Goal: Task Accomplishment & Management: Manage account settings

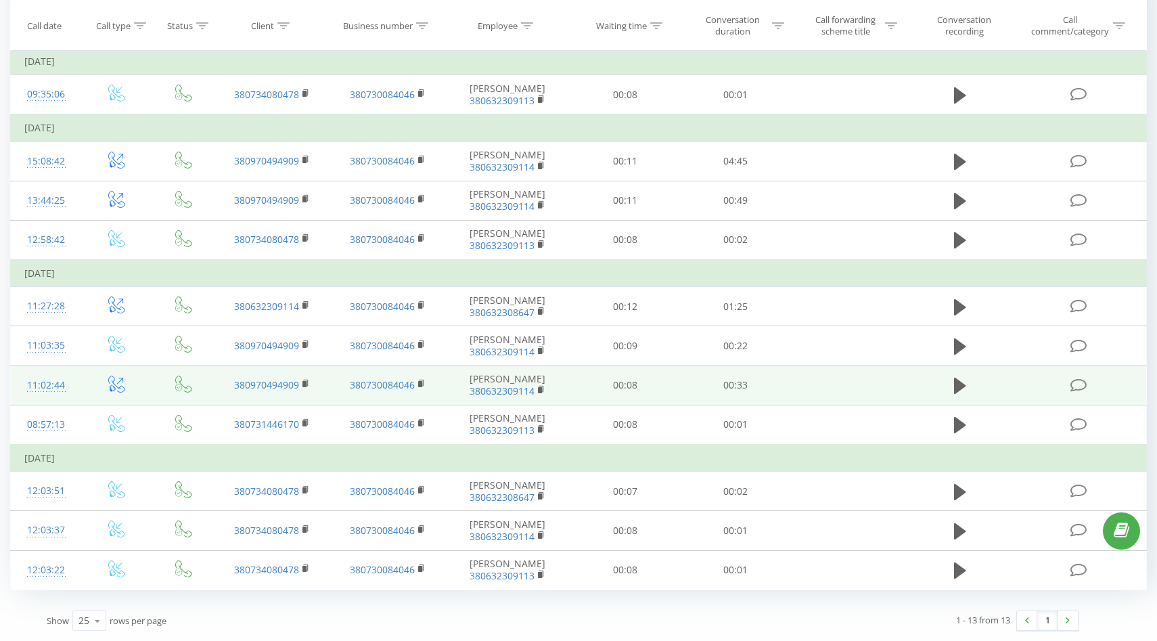
scroll to position [221, 0]
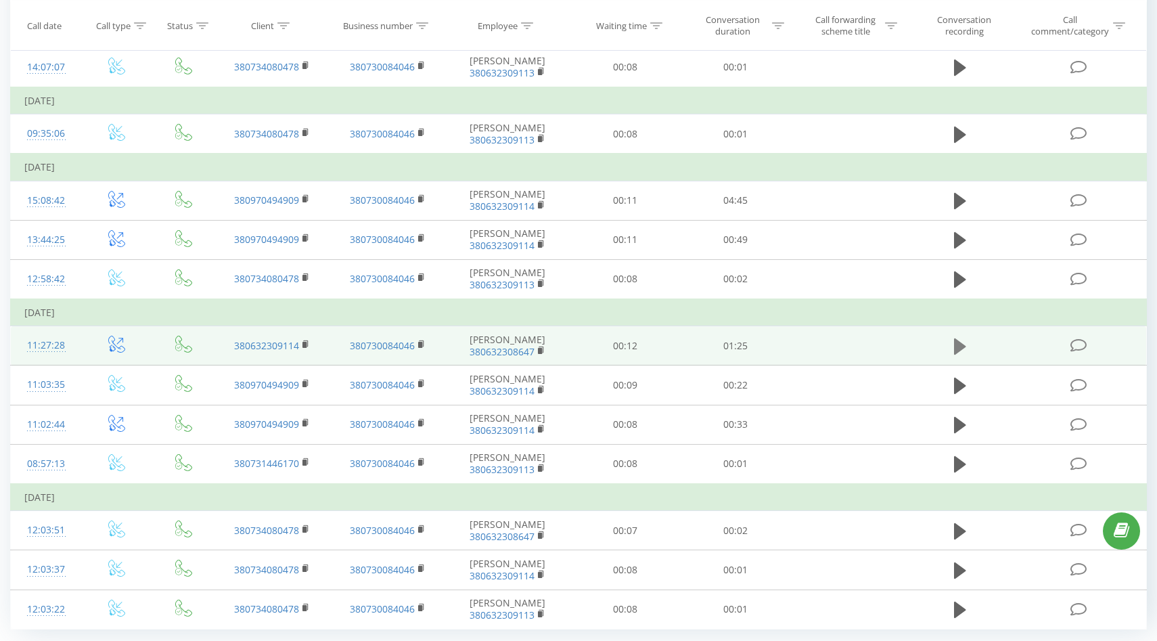
click at [960, 355] on icon at bounding box center [960, 346] width 12 height 16
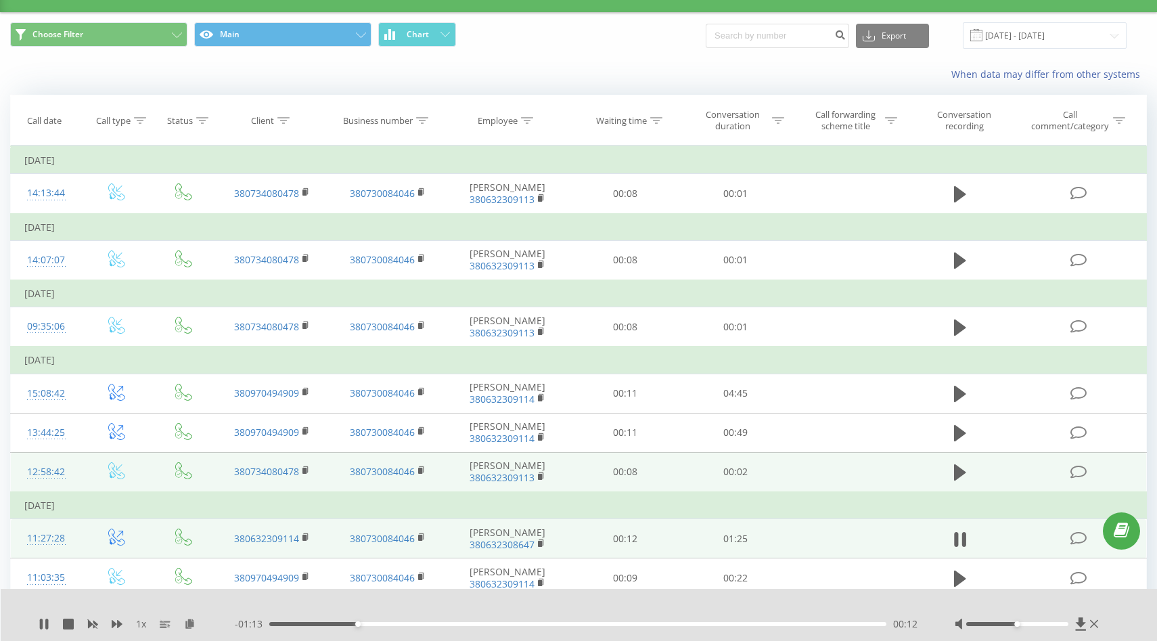
scroll to position [27, 0]
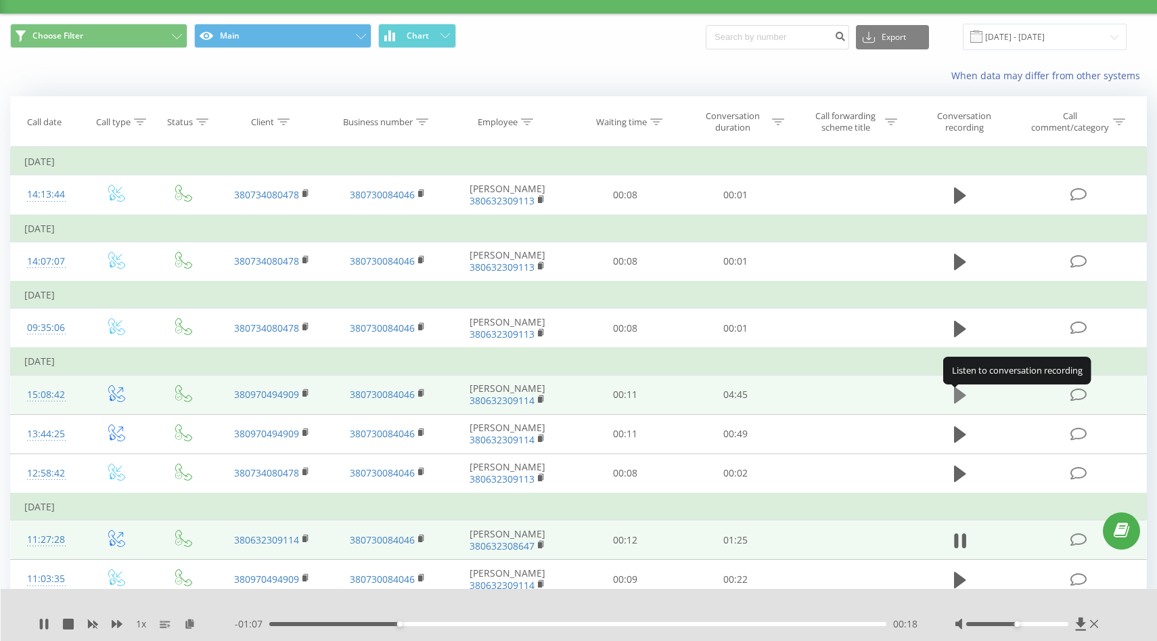
click at [955, 397] on icon at bounding box center [960, 395] width 12 height 16
click at [1095, 626] on icon at bounding box center [1094, 624] width 8 height 11
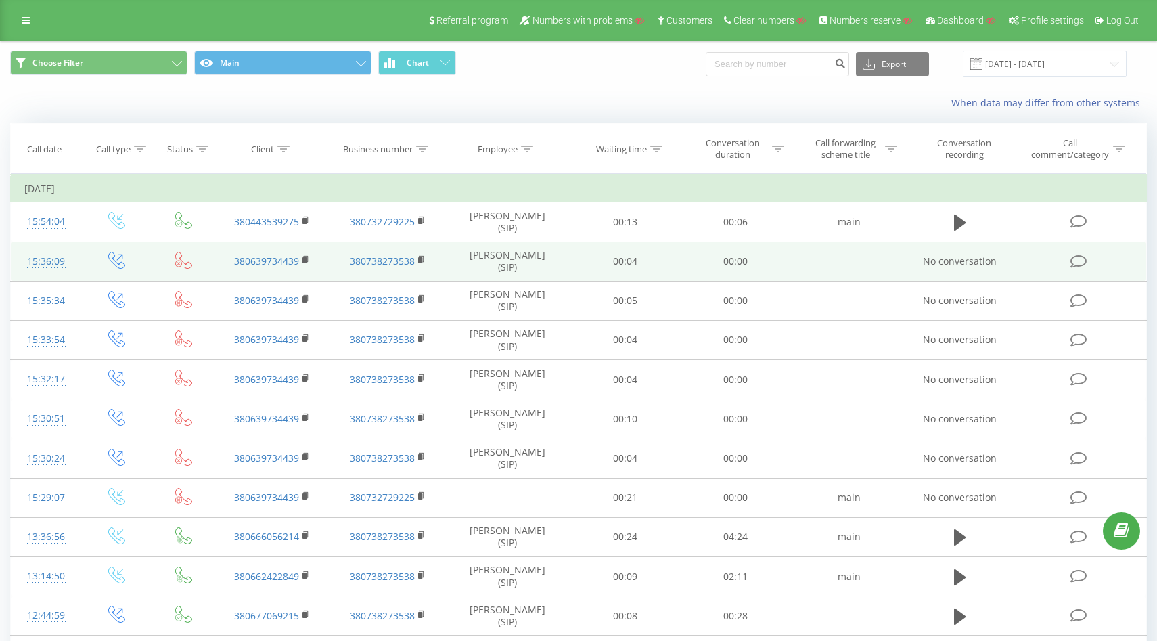
scroll to position [624, 0]
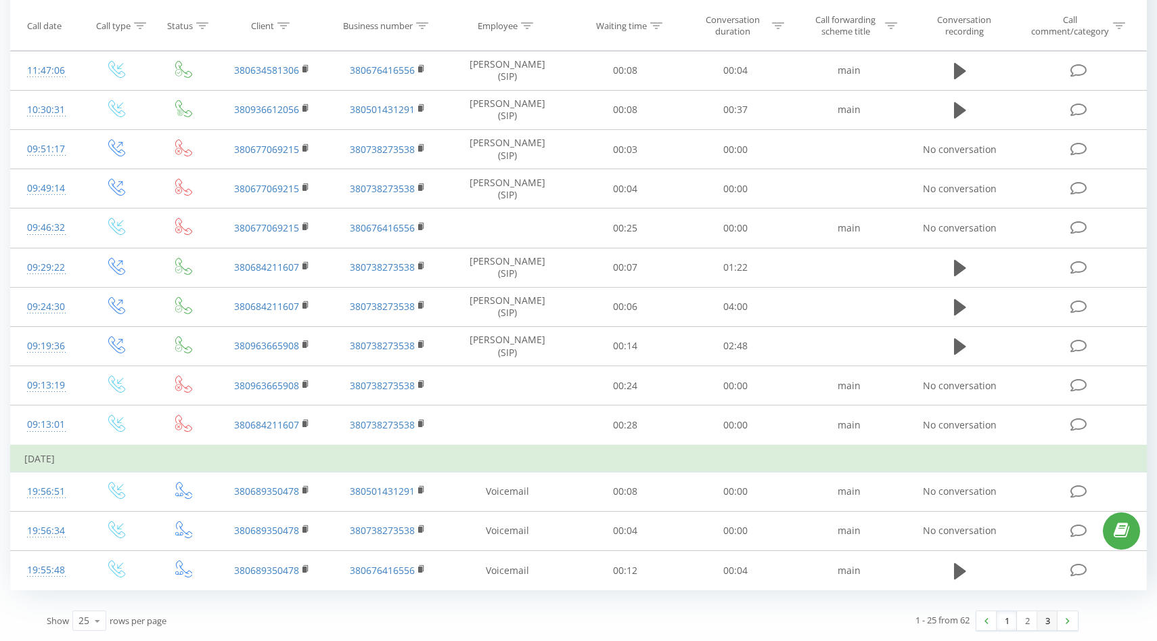
click at [1044, 627] on link "3" at bounding box center [1048, 620] width 20 height 19
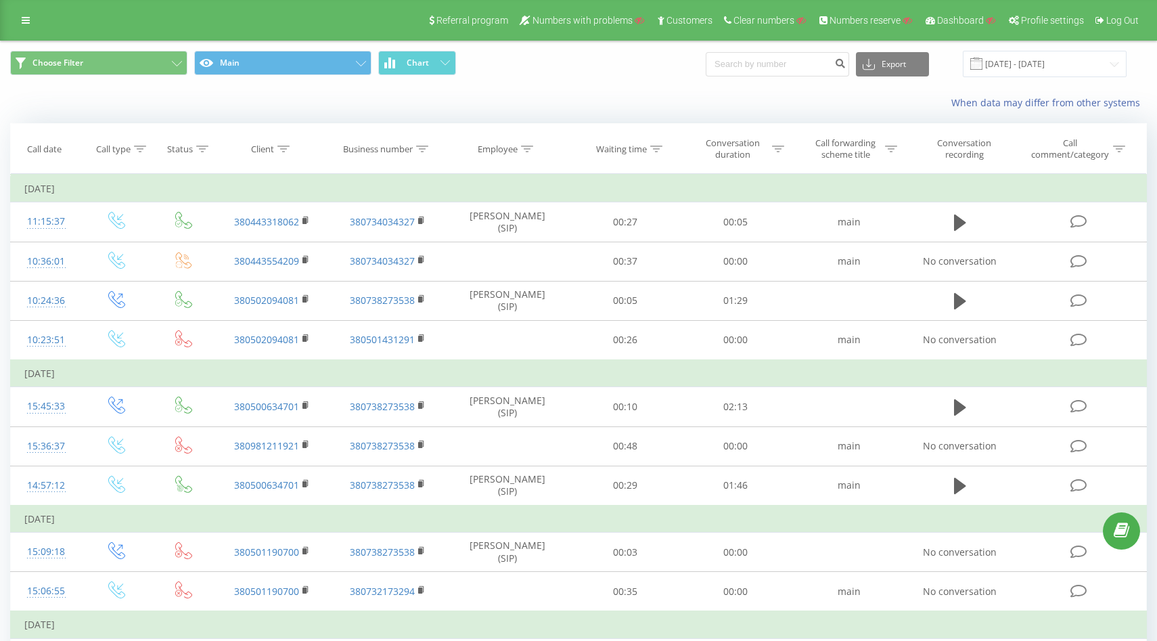
click at [14, 29] on link at bounding box center [26, 20] width 24 height 19
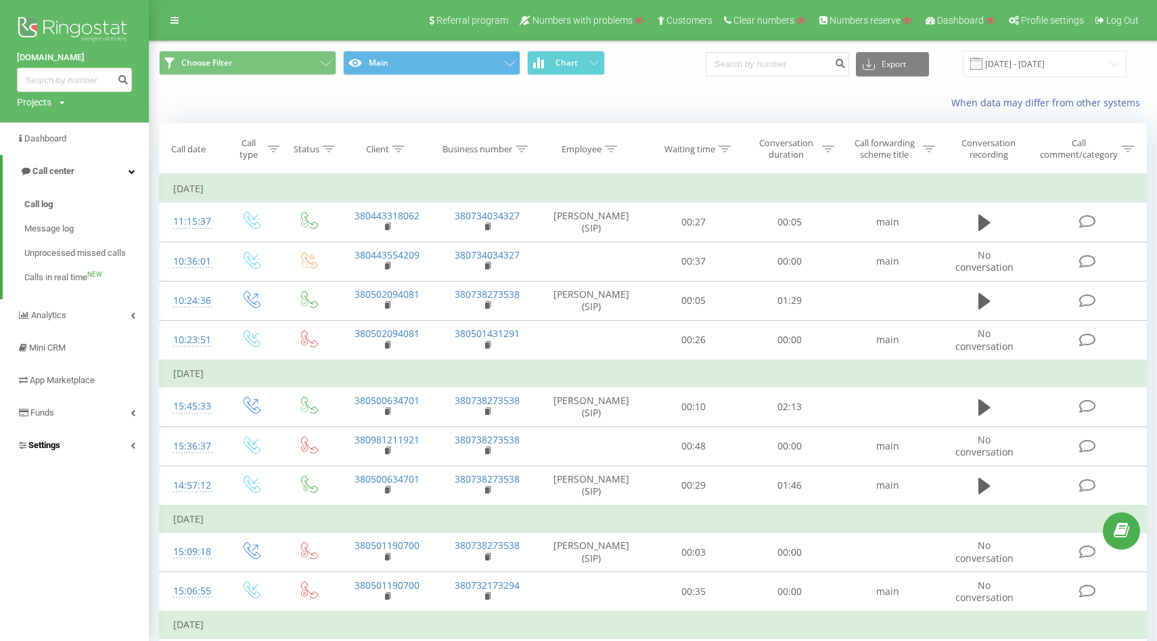
click at [47, 438] on link "Settings" at bounding box center [74, 445] width 149 height 32
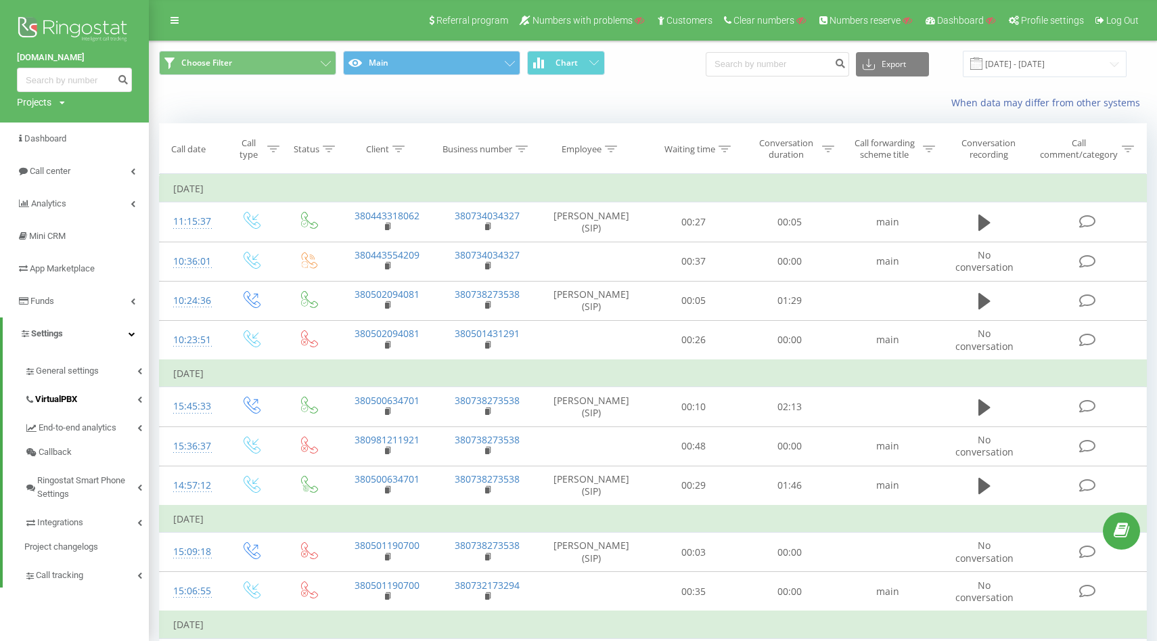
click at [67, 403] on span "VirtualPBX" at bounding box center [56, 400] width 42 height 14
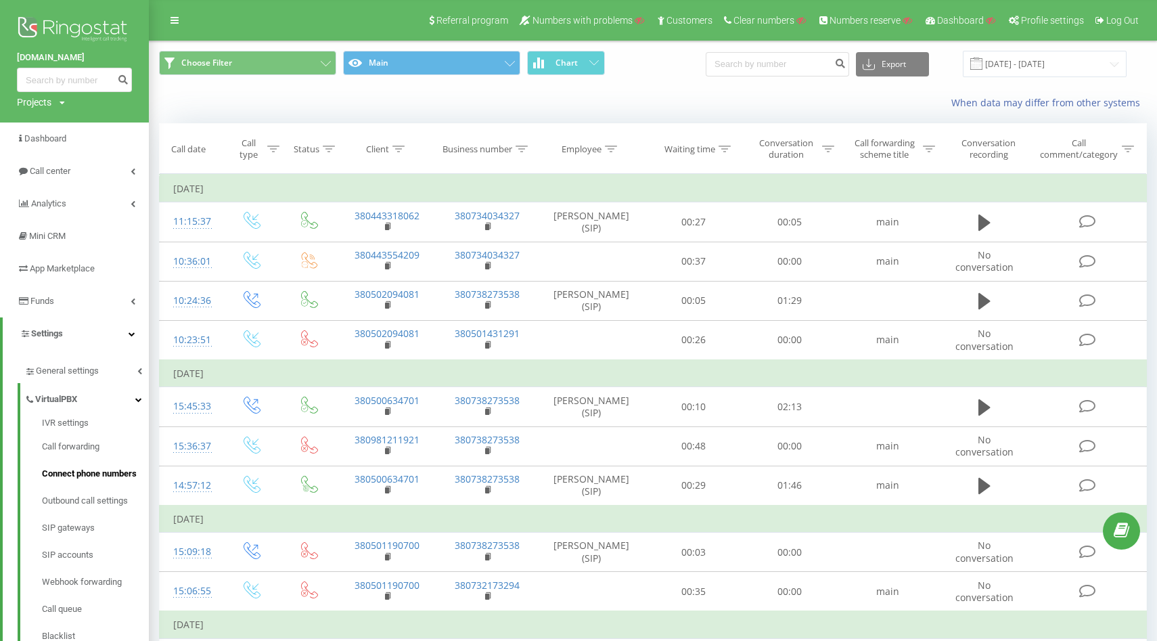
click at [79, 473] on span "Connect phone numbers" at bounding box center [89, 474] width 95 height 14
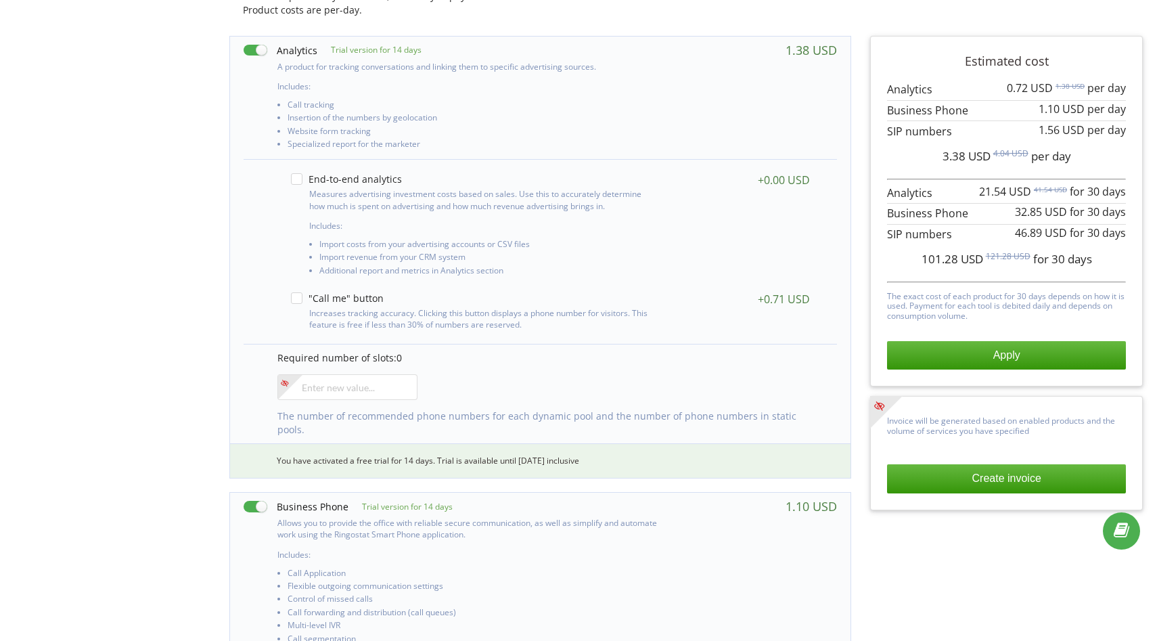
scroll to position [175, 0]
